Goal: Information Seeking & Learning: Learn about a topic

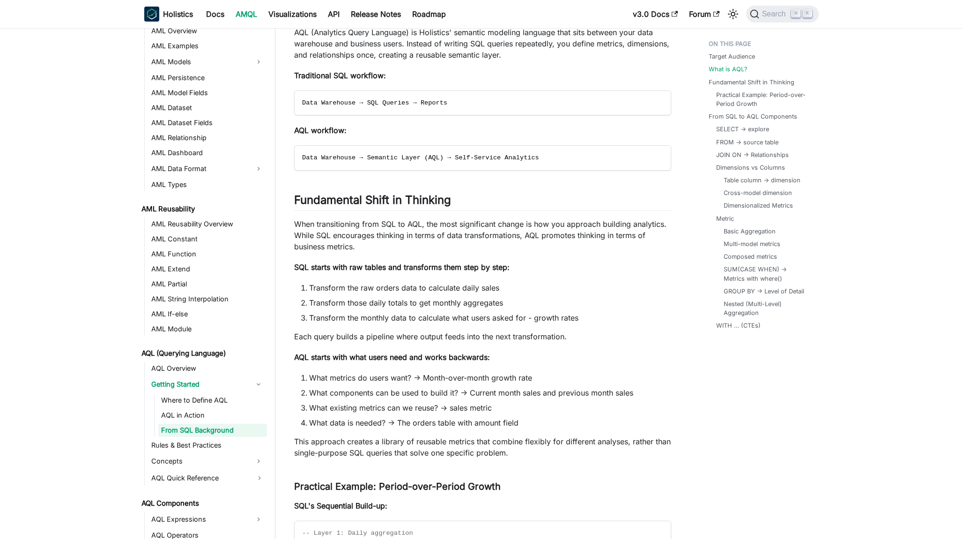
scroll to position [228, 0]
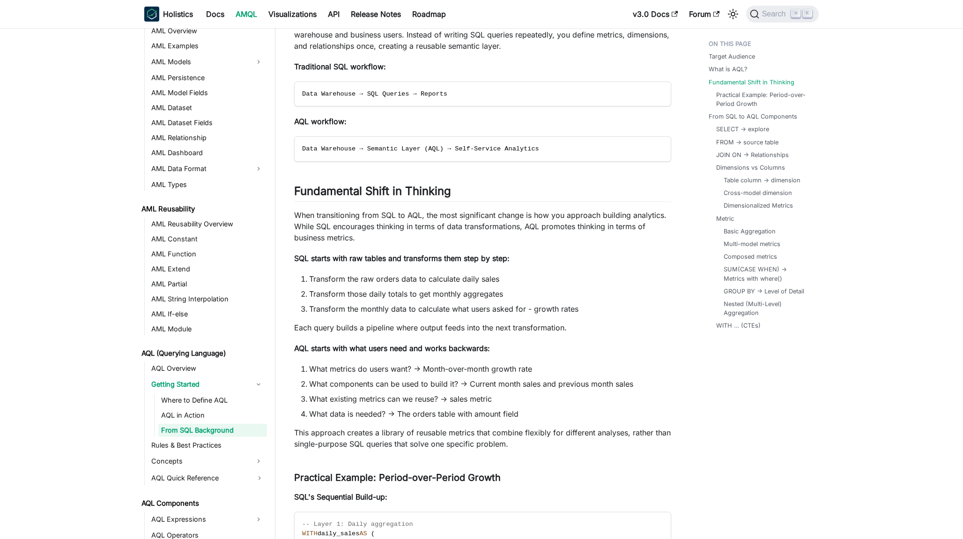
click at [527, 364] on li "What metrics do users want? -> Month-over-month growth rate" at bounding box center [490, 368] width 362 height 11
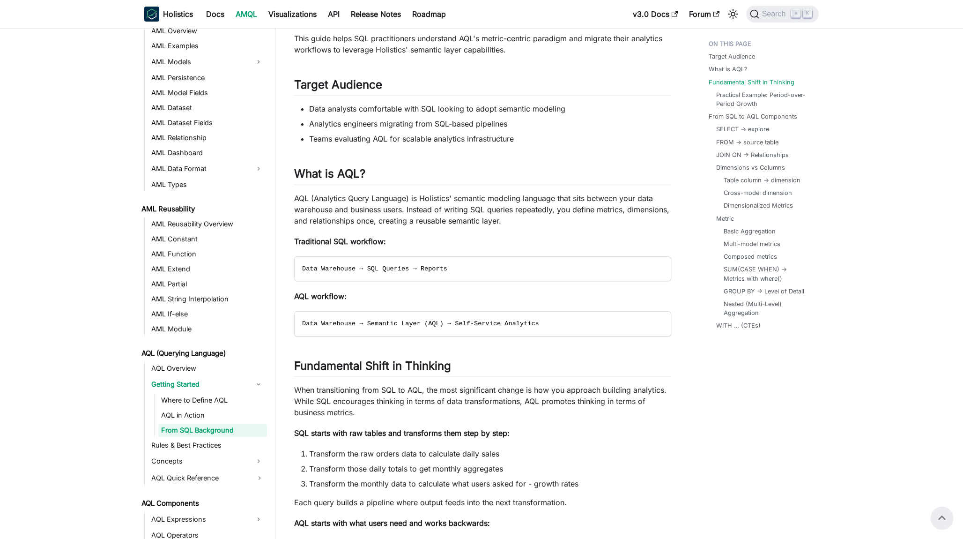
scroll to position [0, 0]
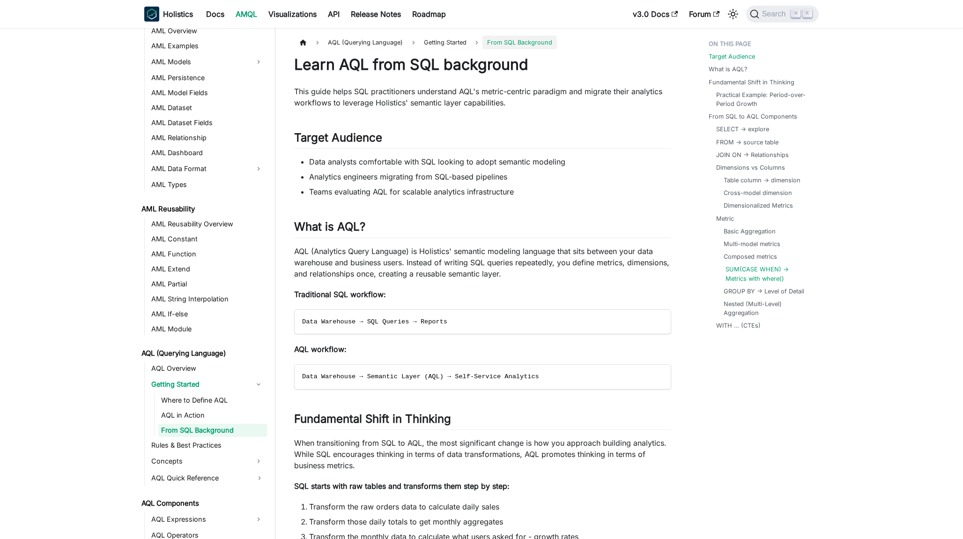
click at [739, 273] on link "SUM(CASE WHEN) -> Metrics with where()" at bounding box center [767, 274] width 82 height 18
click at [174, 413] on link "AQL in Action" at bounding box center [212, 415] width 109 height 13
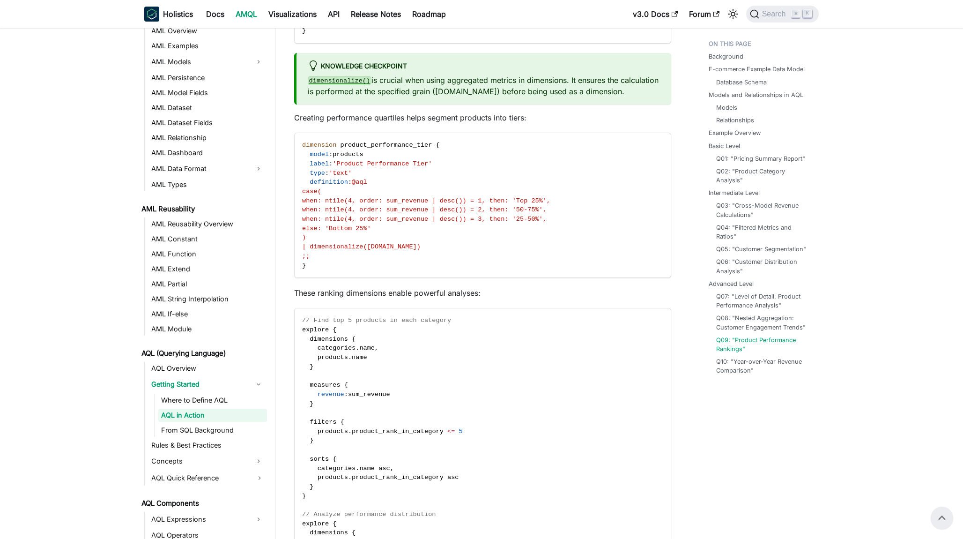
scroll to position [8026, 0]
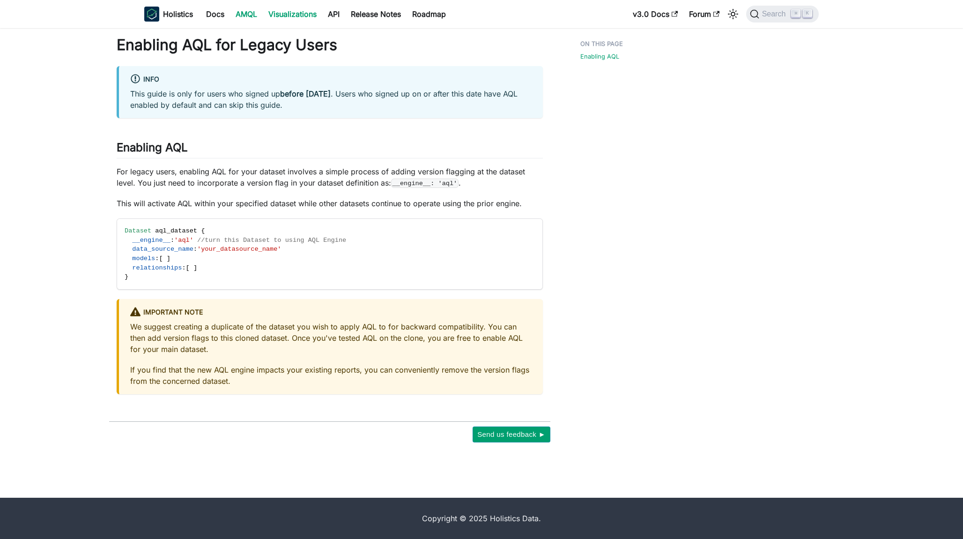
click at [288, 15] on link "Visualizations" at bounding box center [293, 14] width 60 height 15
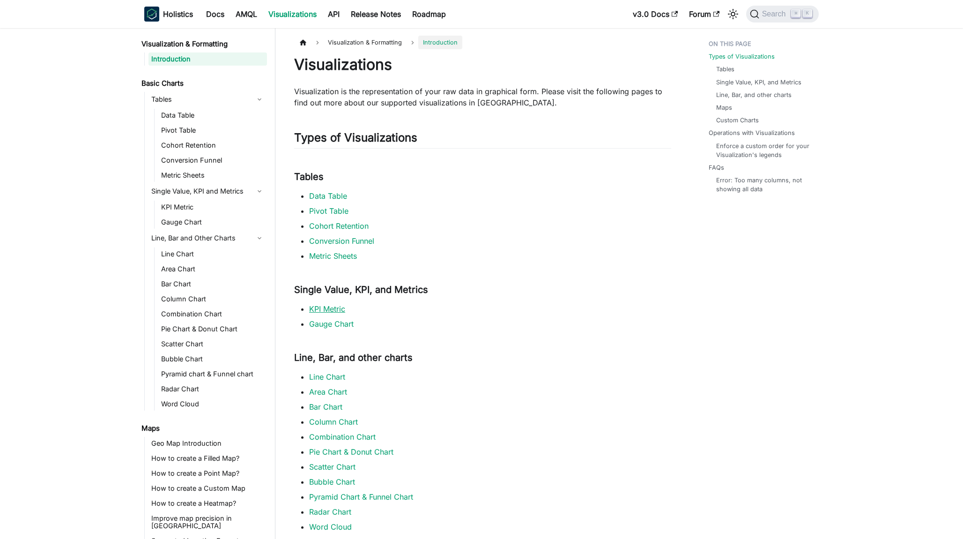
click at [328, 307] on link "KPI Metric" at bounding box center [327, 308] width 36 height 9
